Goal: Information Seeking & Learning: Learn about a topic

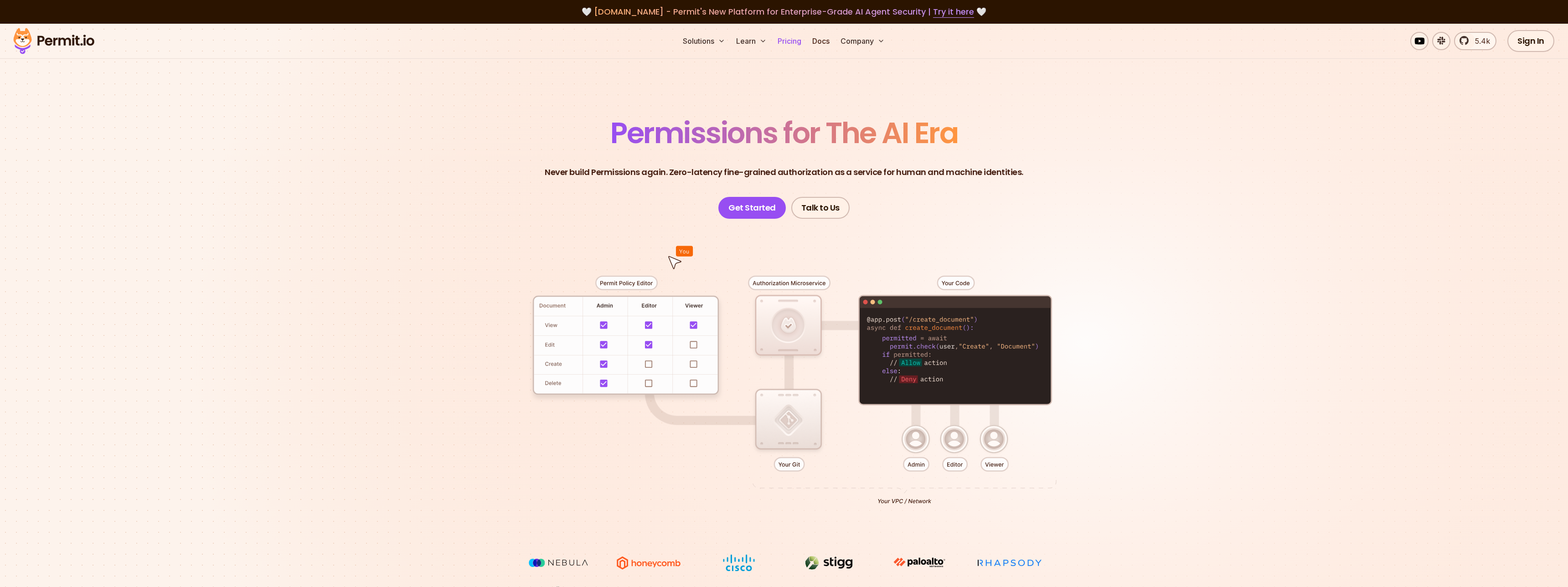
click at [790, 40] on link "Pricing" at bounding box center [789, 41] width 31 height 18
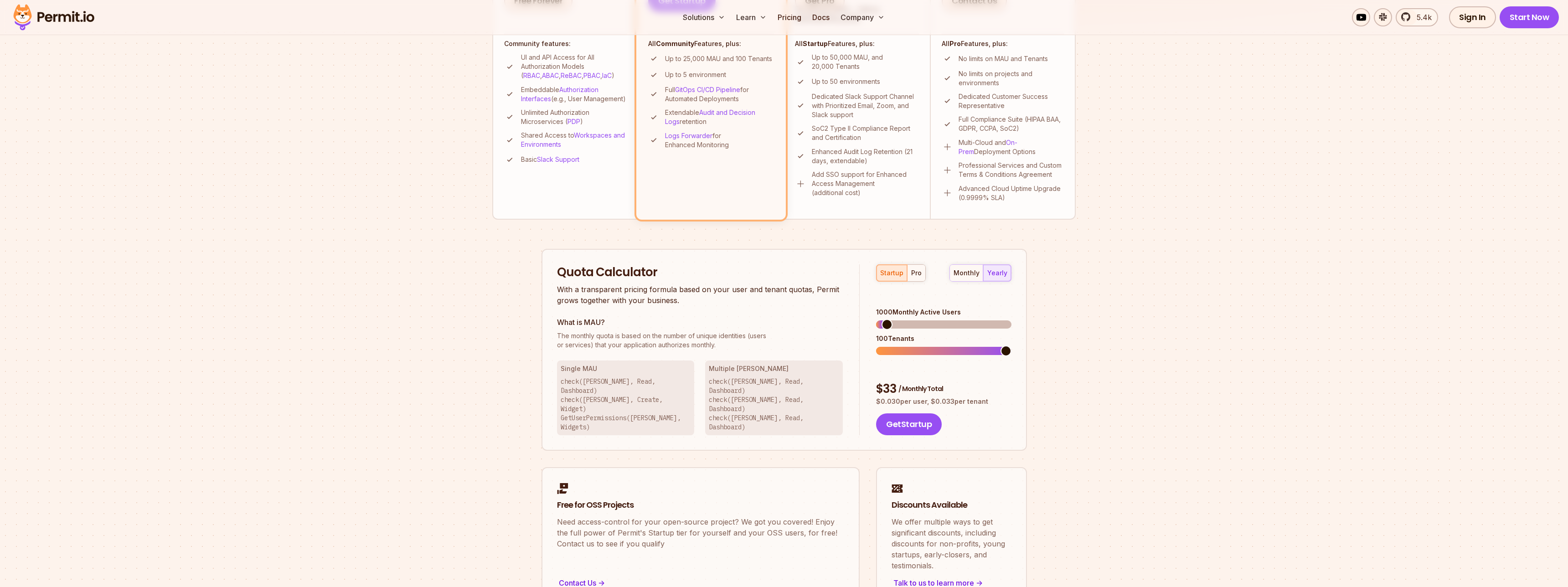
scroll to position [415, 0]
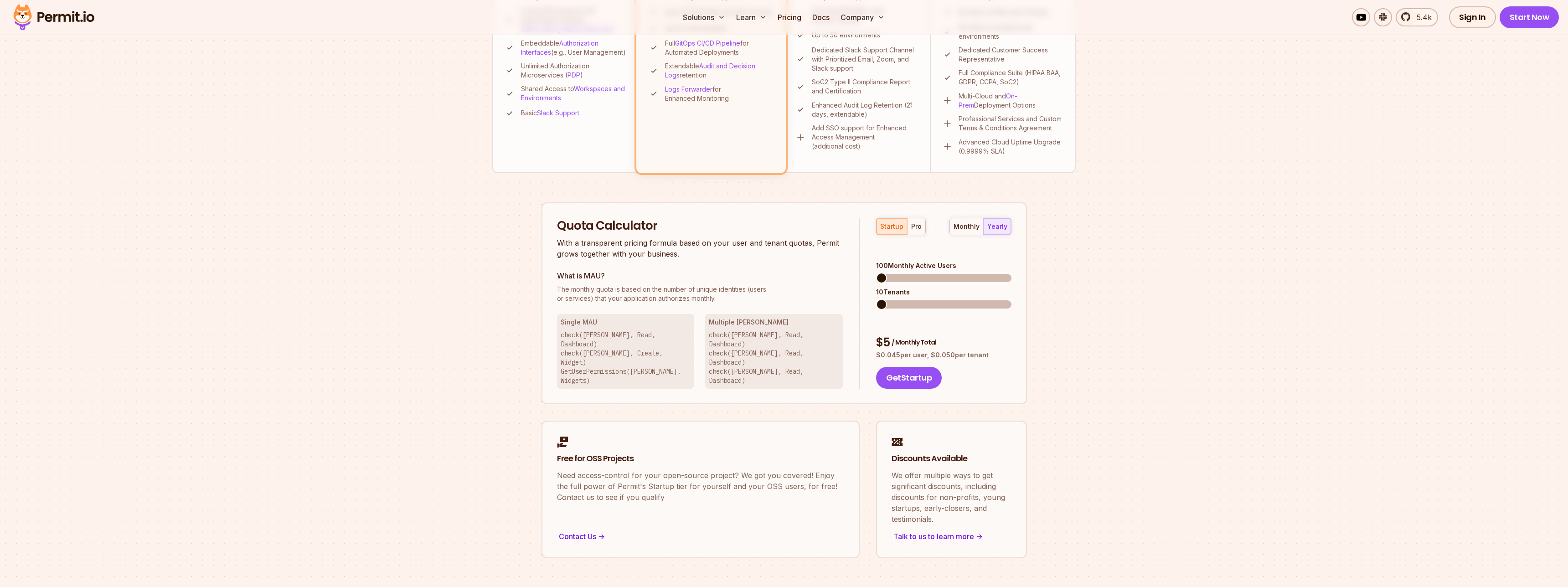
click at [876, 273] on span at bounding box center [881, 278] width 11 height 11
click at [919, 222] on div "pro" at bounding box center [916, 226] width 10 height 9
click at [860, 264] on div "startup pro monthly yearly 100 Monthly Active Users 35 Tenants $ 25 / Monthly T…" at bounding box center [935, 304] width 152 height 172
click at [846, 279] on div "Quota Calculator With a transparent pricing formula based on your user and tena…" at bounding box center [709, 304] width 303 height 172
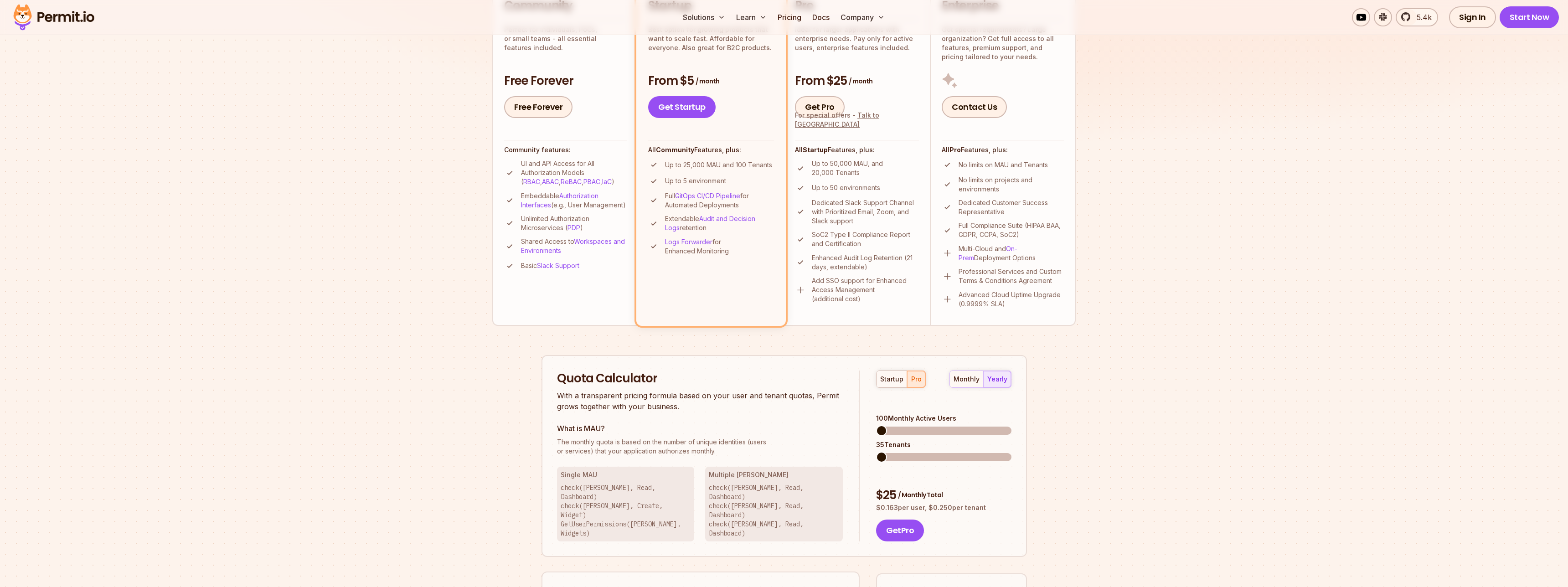
scroll to position [245, 0]
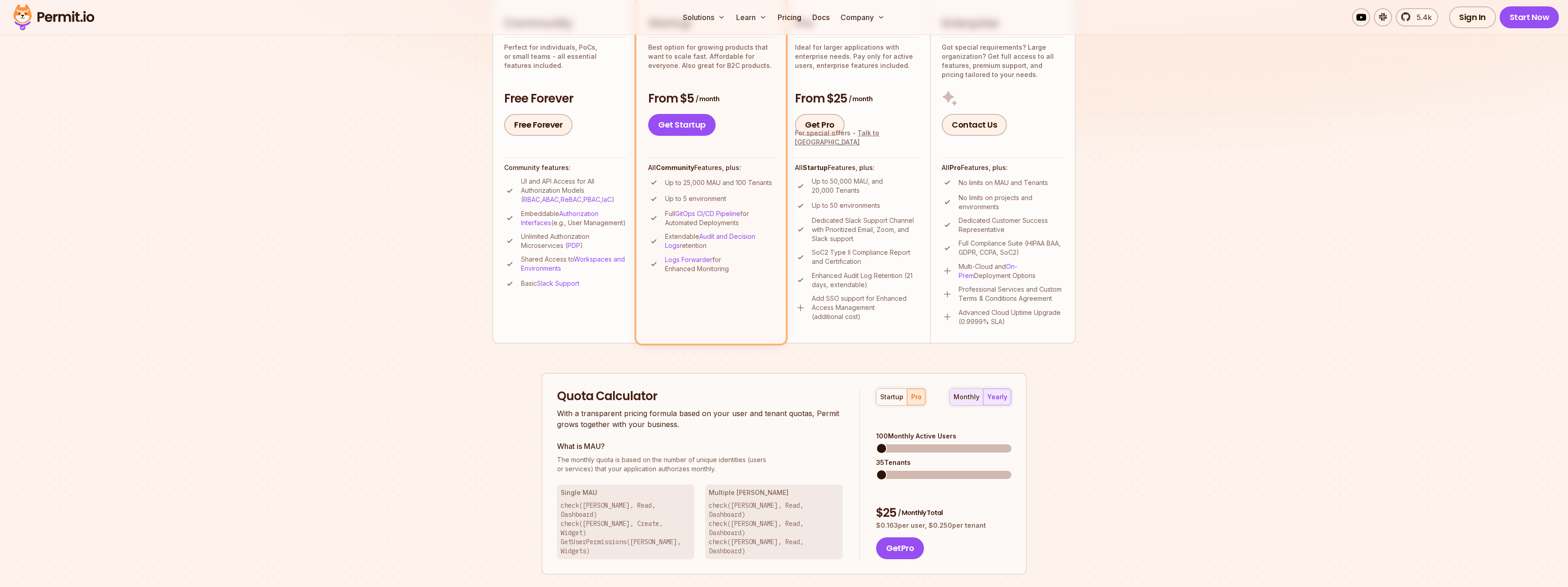
click at [964, 400] on div "monthly" at bounding box center [967, 397] width 26 height 9
click at [998, 389] on button "yearly" at bounding box center [997, 397] width 28 height 16
click at [884, 401] on button "startup" at bounding box center [892, 397] width 30 height 16
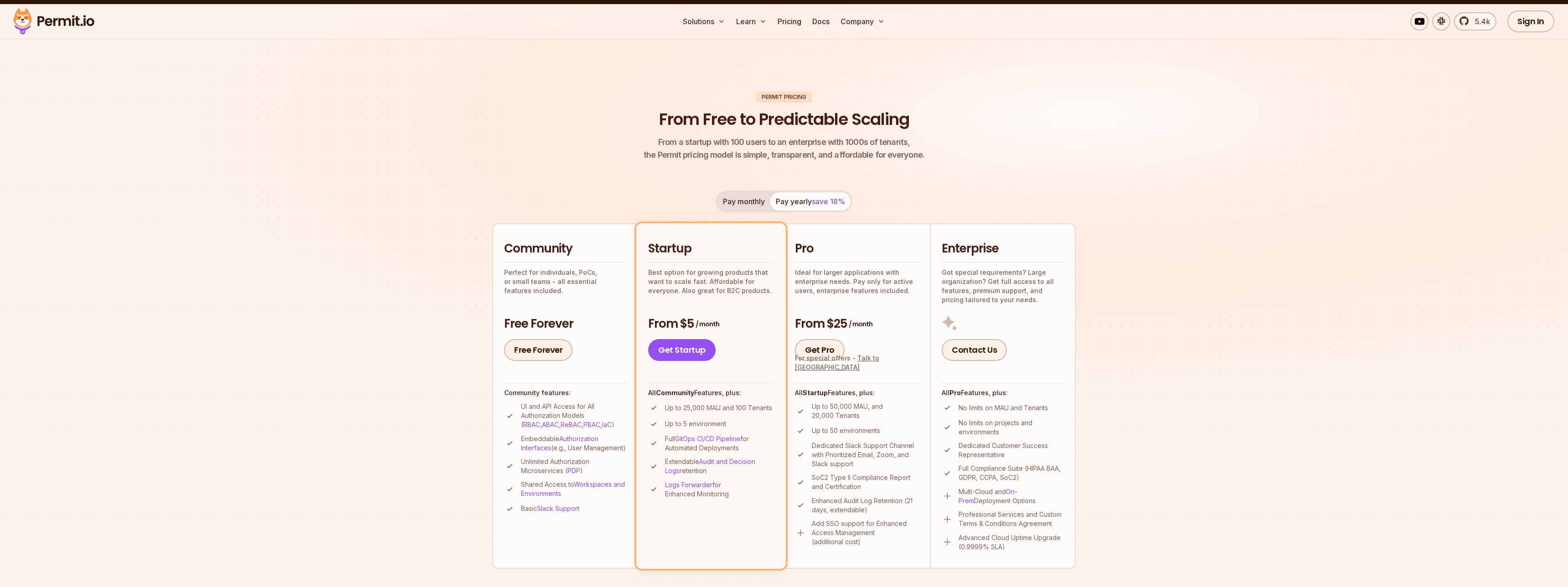
scroll to position [90, 0]
